Goal: Find specific page/section

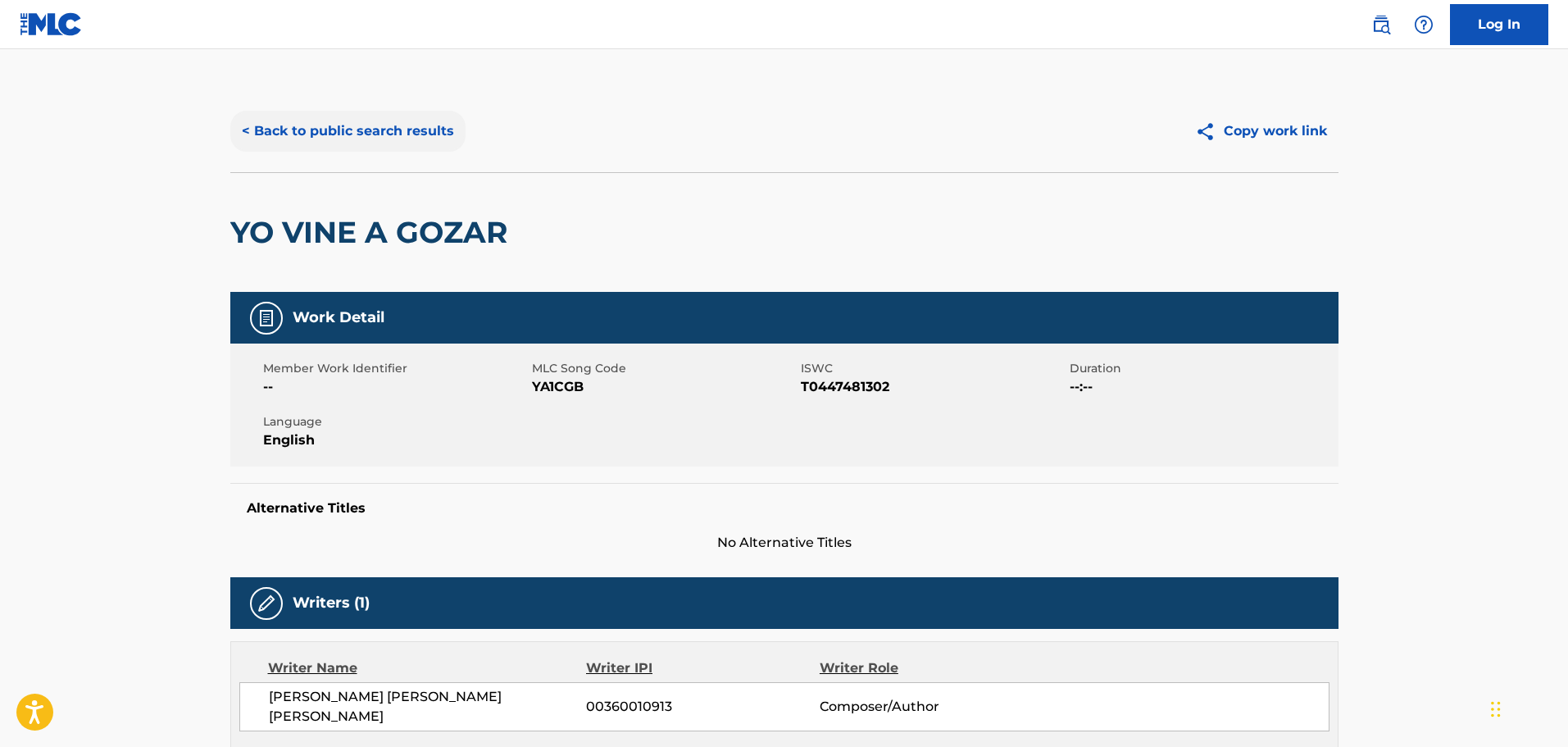
click at [375, 123] on button "< Back to public search results" at bounding box center [348, 132] width 235 height 41
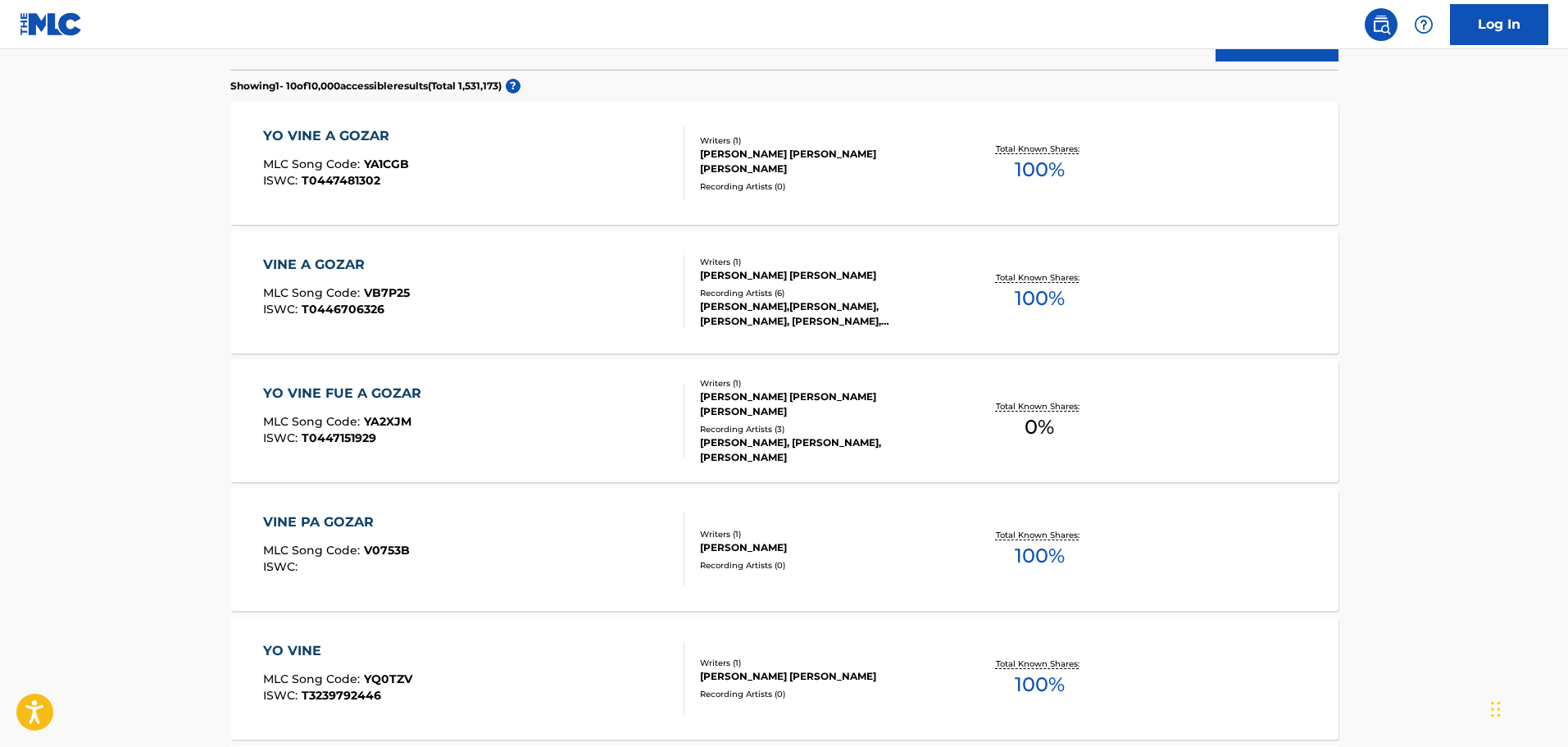
scroll to position [12, 0]
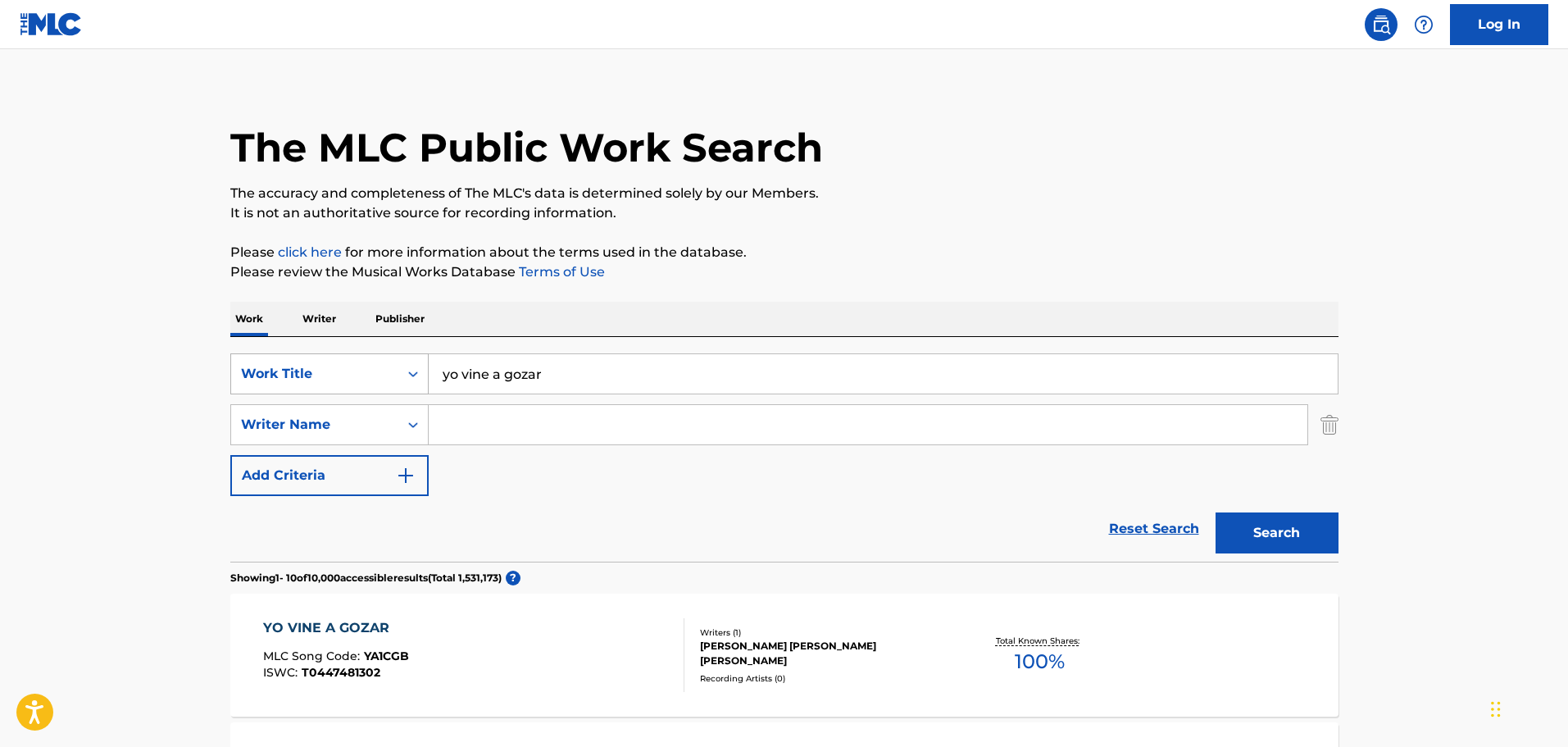
drag, startPoint x: 574, startPoint y: 388, endPoint x: 284, endPoint y: 362, distance: 291.2
click at [284, 362] on div "SearchWithCriteria1dc46bb7-040e-43fb-b4d5-460ea010172d Work Title yo vine a goz…" at bounding box center [784, 374] width 1109 height 41
type input "[PERSON_NAME]"
click at [1216, 513] on button "Search" at bounding box center [1277, 533] width 123 height 41
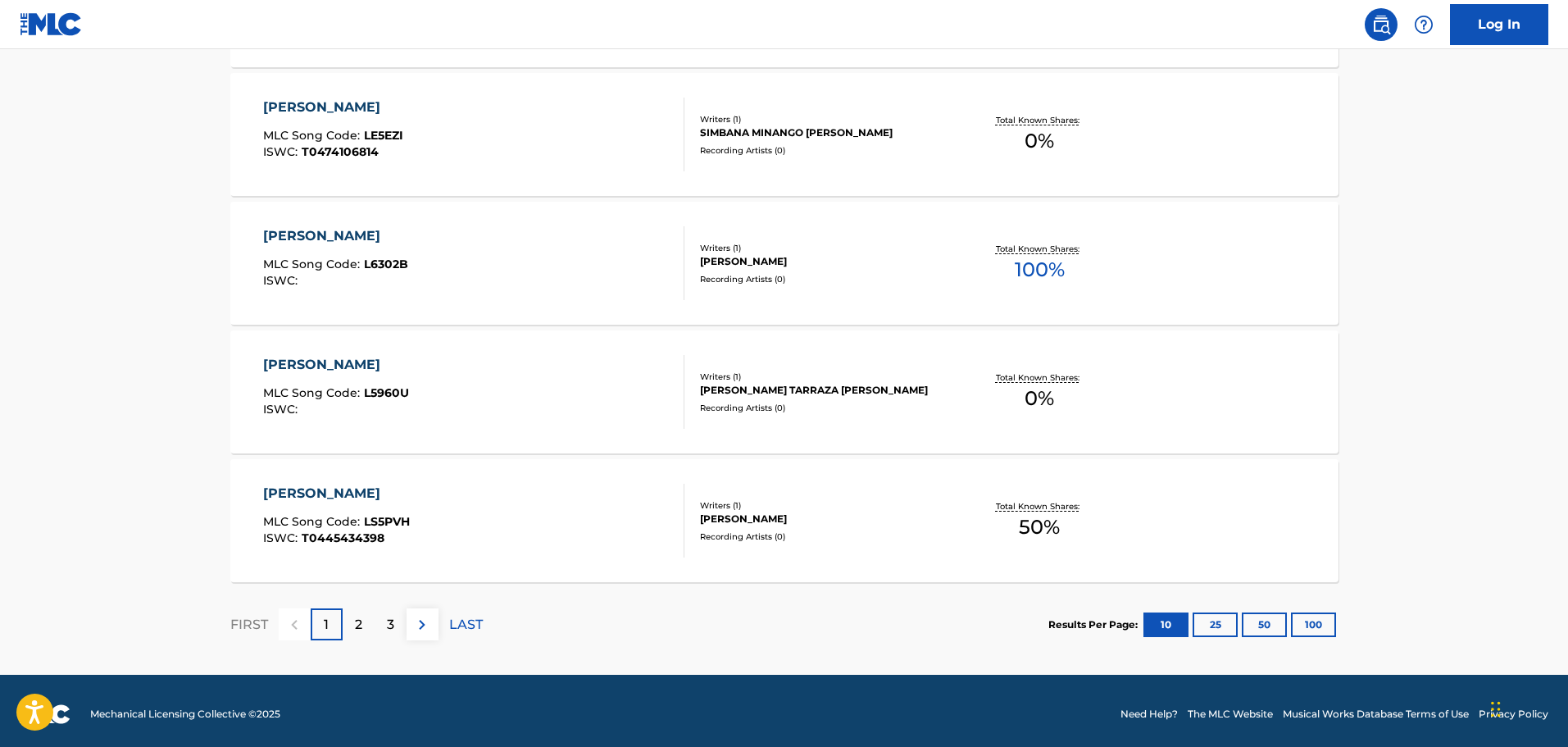
scroll to position [1311, 0]
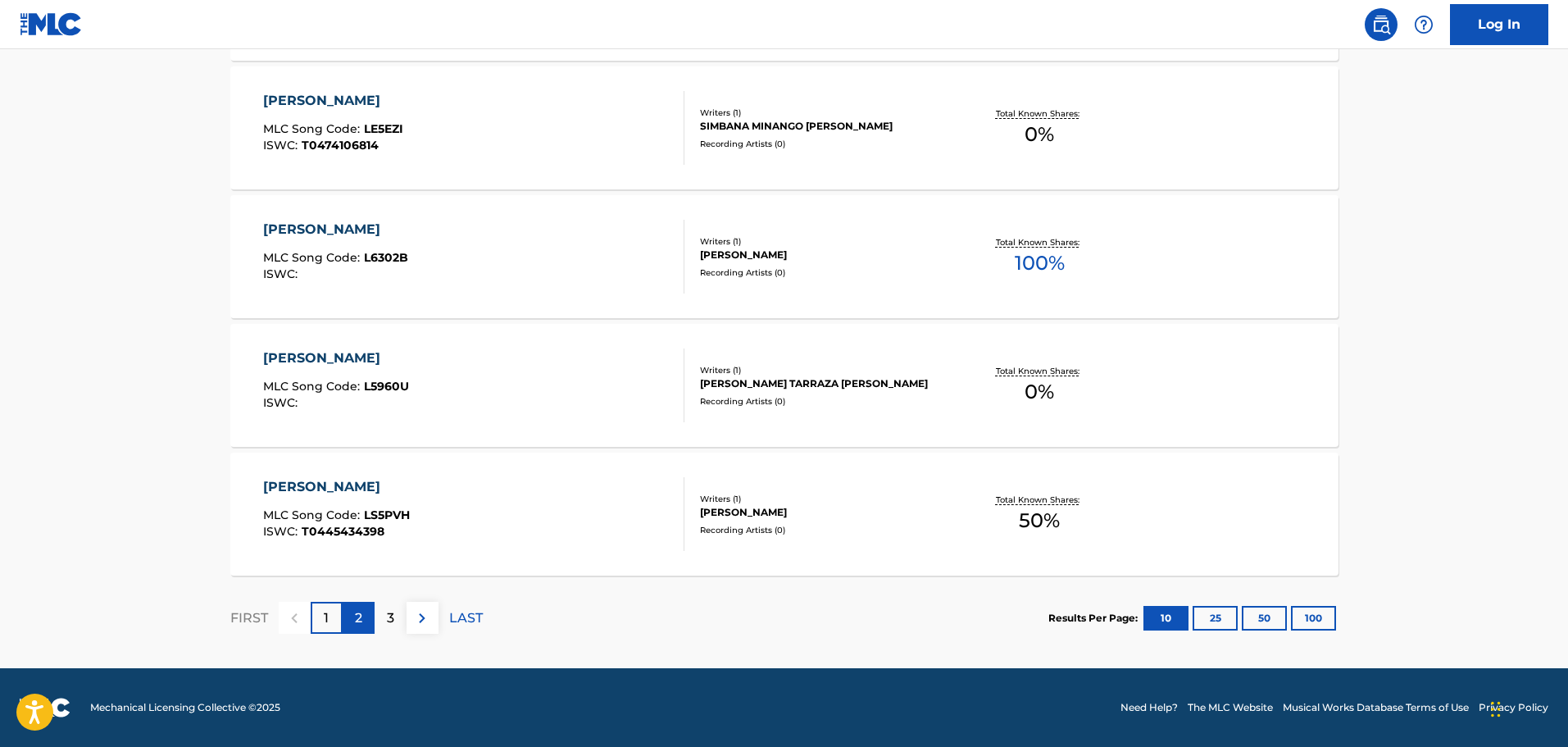
click at [364, 617] on div "2" at bounding box center [358, 617] width 32 height 32
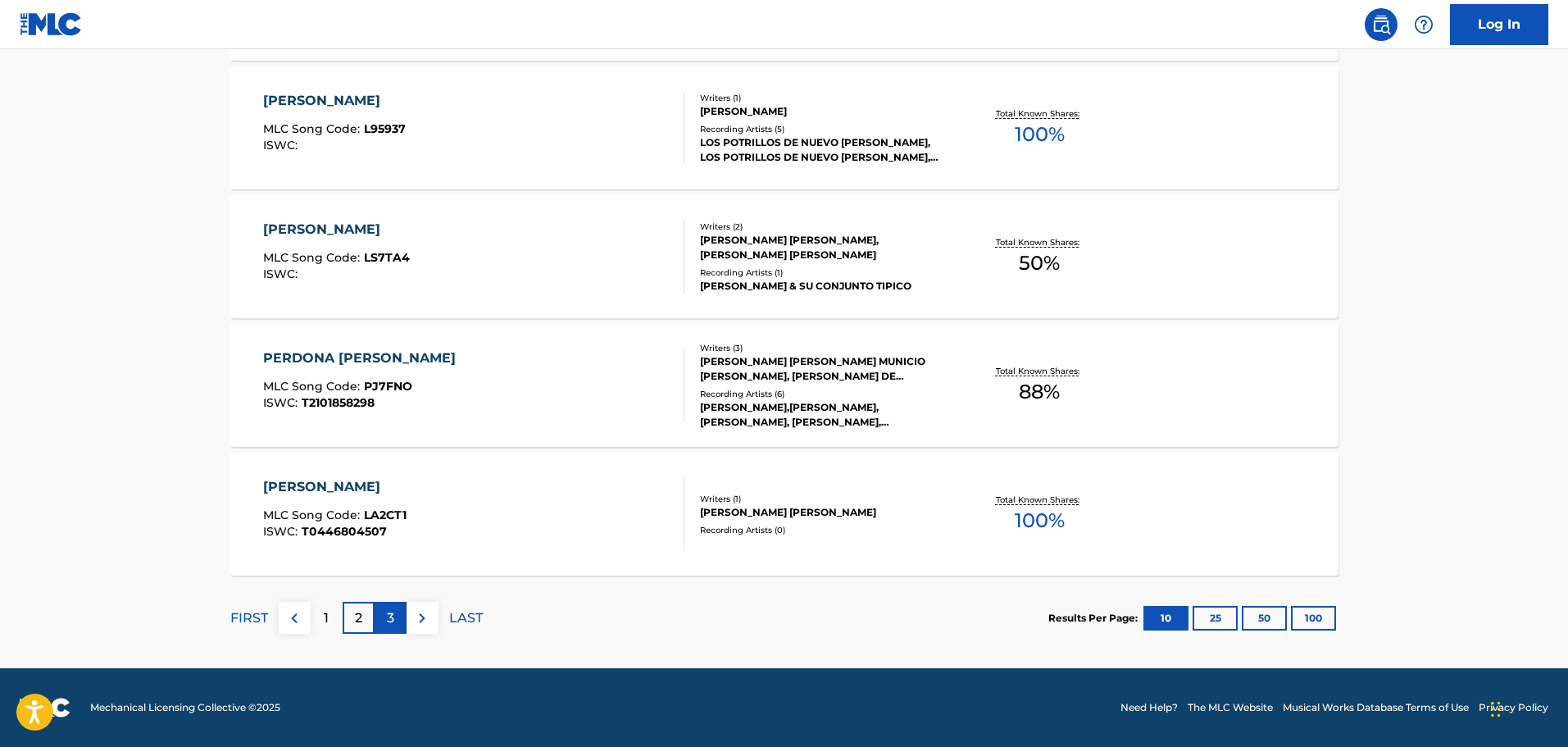
click at [385, 620] on div "3" at bounding box center [390, 617] width 32 height 32
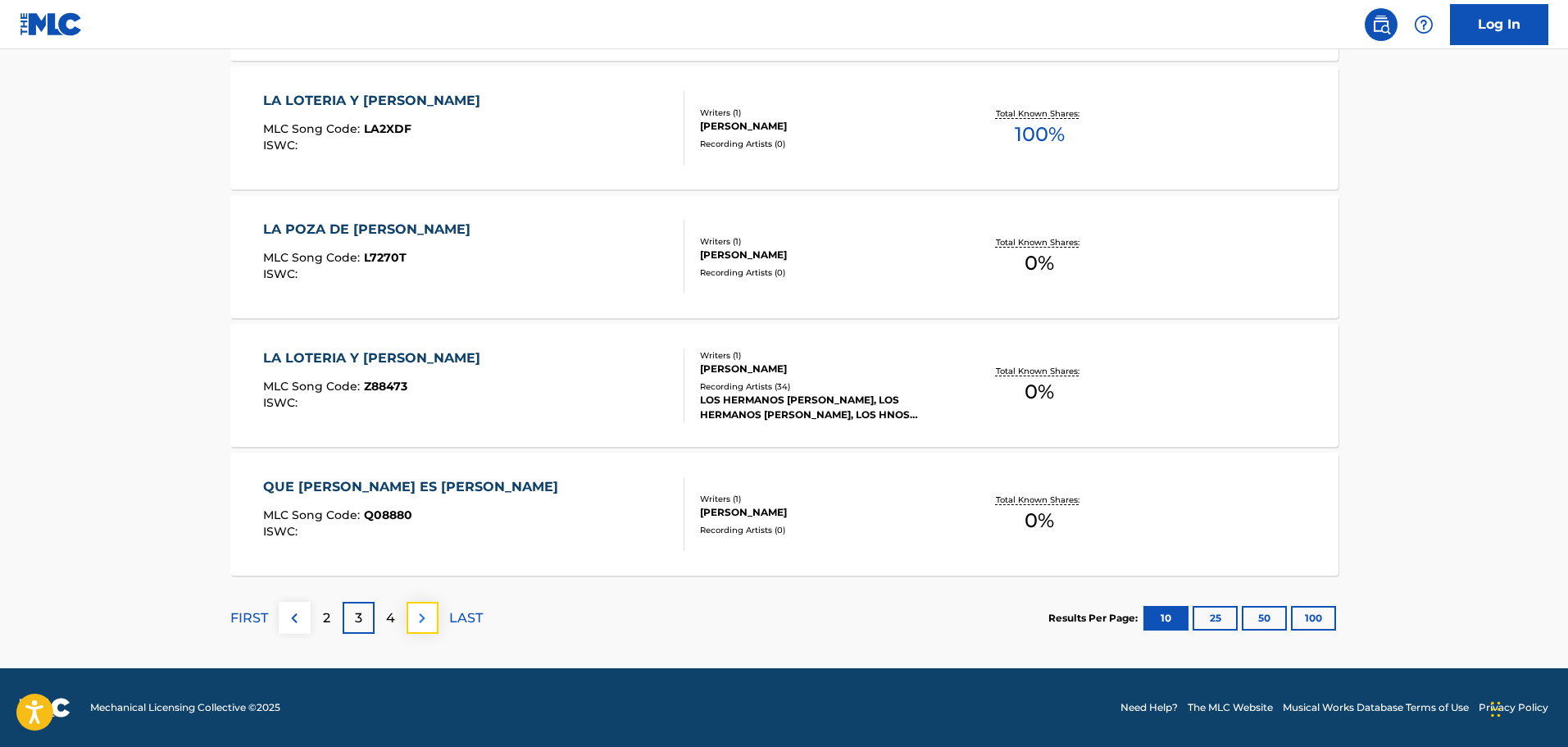
click at [415, 612] on img at bounding box center [422, 618] width 20 height 20
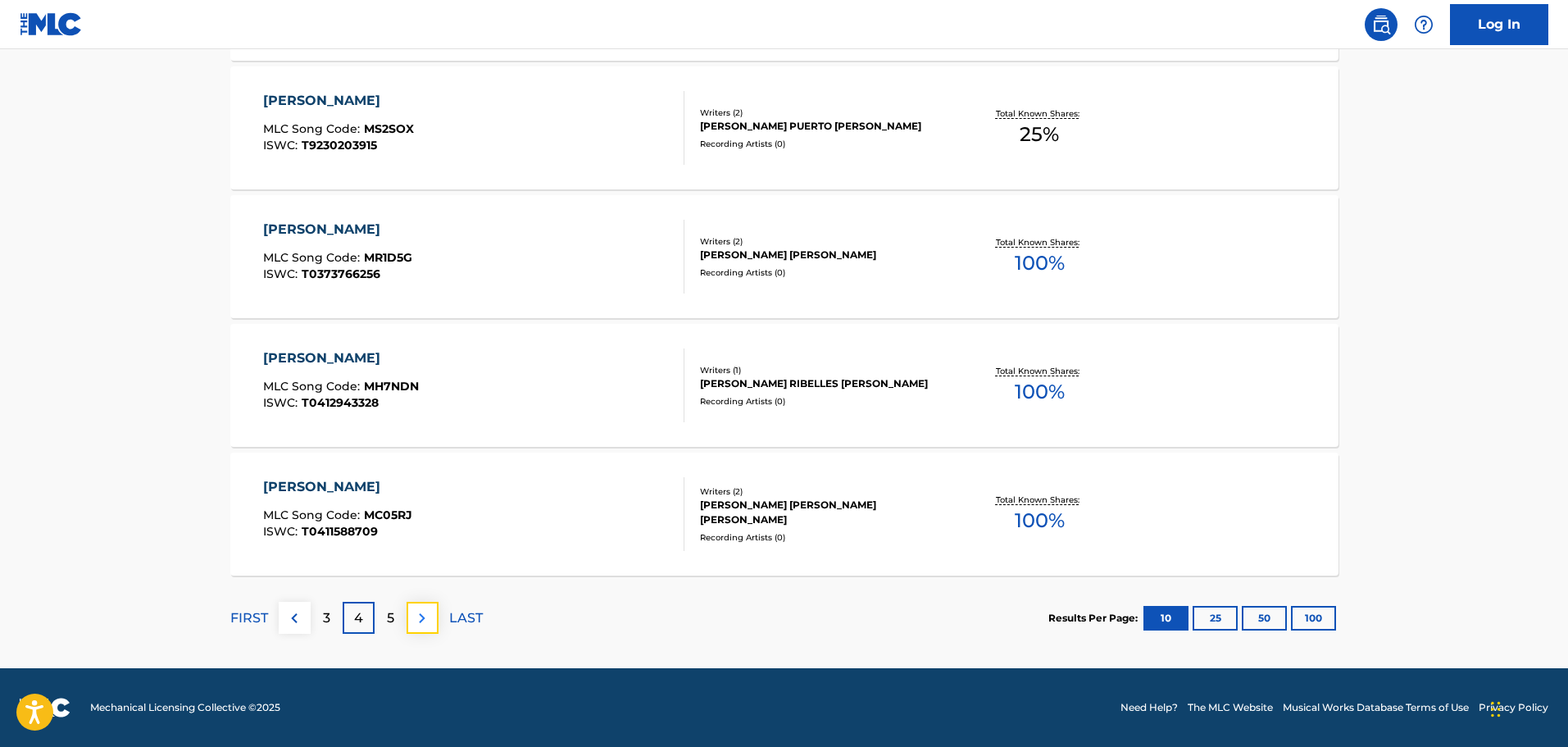
click at [418, 609] on img at bounding box center [422, 618] width 20 height 20
